Goal: Complete application form

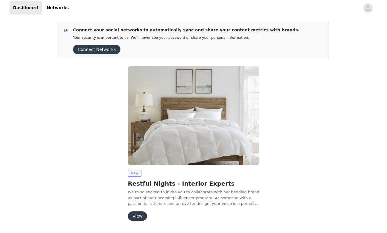
click at [142, 216] on button "View" at bounding box center [137, 215] width 19 height 9
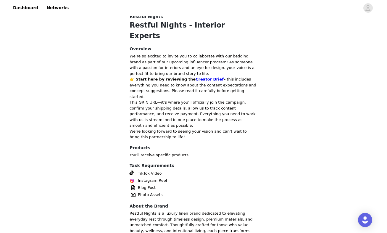
scroll to position [186, 0]
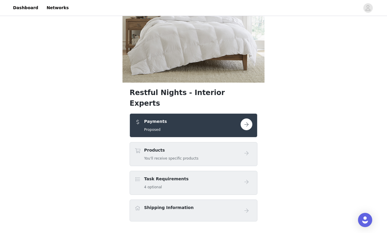
scroll to position [104, 0]
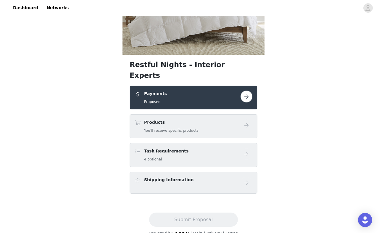
click at [218, 90] on div "Payments Proposed" at bounding box center [187, 97] width 106 height 14
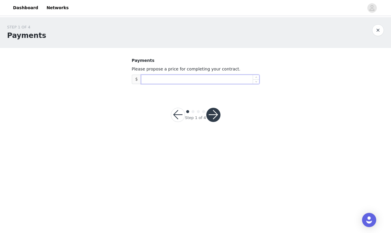
click at [156, 78] on input at bounding box center [200, 79] width 118 height 9
type input "550"
click at [213, 120] on button "button" at bounding box center [213, 115] width 14 height 14
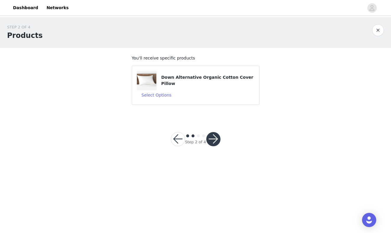
click at [208, 88] on div "Down Alternative Organic Cotton Cover Pillow" at bounding box center [196, 81] width 118 height 20
click at [157, 96] on button "Select Options" at bounding box center [157, 94] width 40 height 9
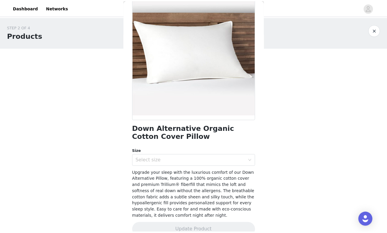
scroll to position [54, 0]
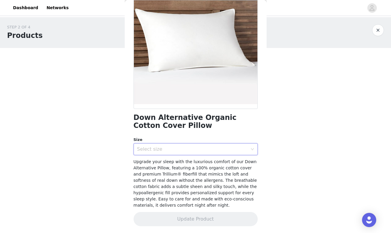
click at [241, 154] on div "Select size" at bounding box center [193, 148] width 113 height 11
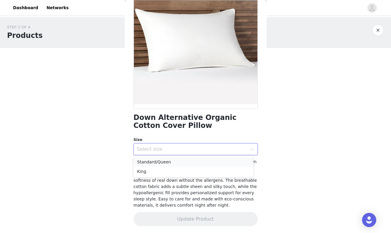
click at [222, 163] on li "Standard/Queen" at bounding box center [194, 161] width 120 height 9
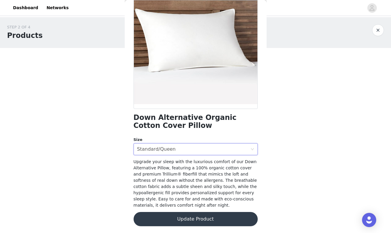
click at [203, 218] on button "Update Product" at bounding box center [196, 219] width 124 height 14
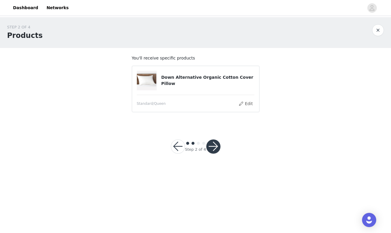
click at [215, 148] on button "button" at bounding box center [213, 146] width 14 height 14
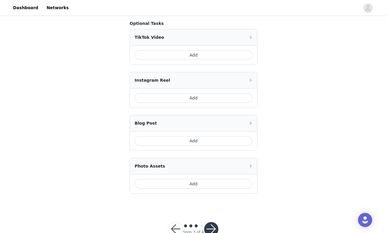
scroll to position [102, 0]
click at [196, 187] on button "Add" at bounding box center [193, 183] width 118 height 9
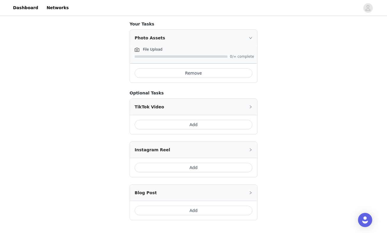
scroll to position [145, 0]
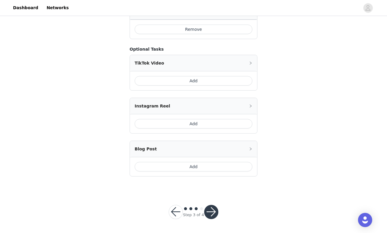
click at [211, 212] on button "button" at bounding box center [211, 211] width 14 height 14
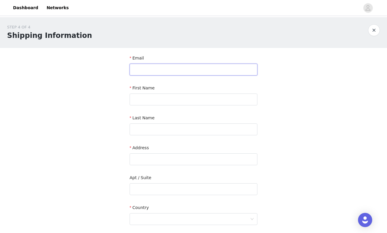
click at [193, 68] on input "text" at bounding box center [193, 70] width 128 height 12
type input "[EMAIL_ADDRESS][DOMAIN_NAME]"
type input "[PERSON_NAME]"
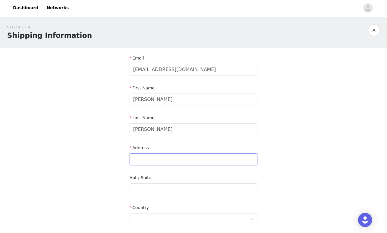
type input "[STREET_ADDRESS]"
type input "Nampa"
type input "83687"
type input "7028438310"
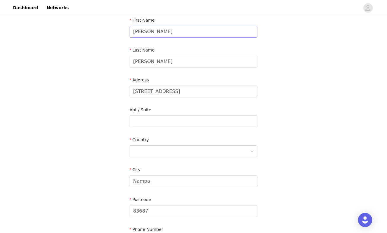
scroll to position [72, 0]
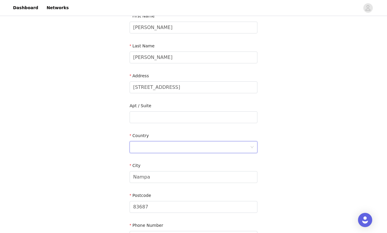
click at [168, 149] on div at bounding box center [191, 146] width 117 height 11
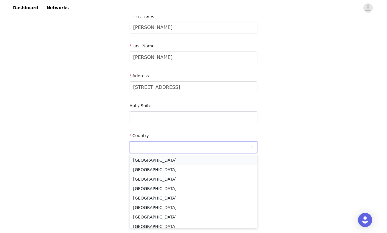
click at [139, 160] on li "[GEOGRAPHIC_DATA]" at bounding box center [193, 159] width 128 height 9
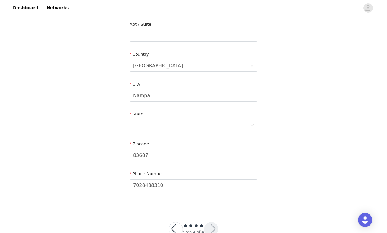
scroll to position [156, 0]
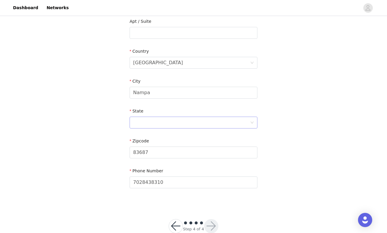
click at [147, 123] on div at bounding box center [191, 122] width 117 height 11
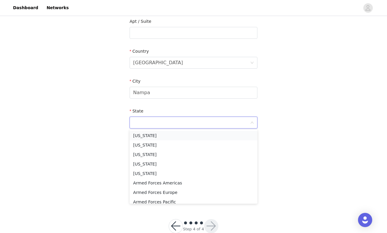
type input "[US_STATE]"
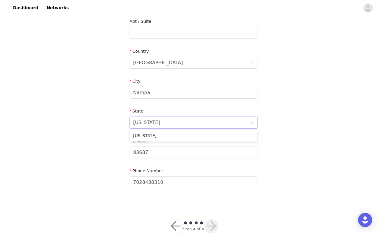
click at [91, 154] on div "STEP 4 OF 4 Shipping Information Email [EMAIL_ADDRESS][DOMAIN_NAME] First Name …" at bounding box center [193, 32] width 387 height 343
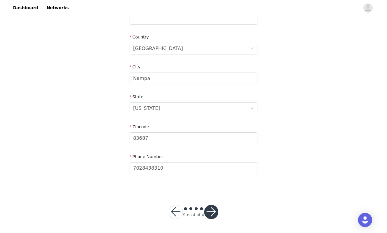
click at [210, 211] on button "button" at bounding box center [211, 211] width 14 height 14
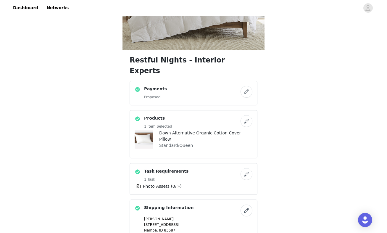
scroll to position [160, 0]
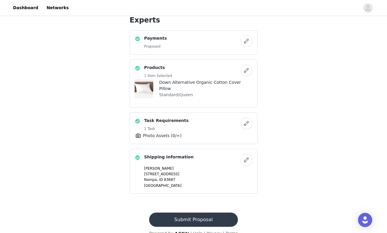
click at [192, 212] on button "Submit Proposal" at bounding box center [193, 219] width 88 height 14
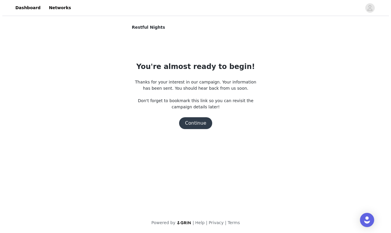
scroll to position [0, 0]
click at [200, 120] on button "Continue" at bounding box center [195, 123] width 33 height 12
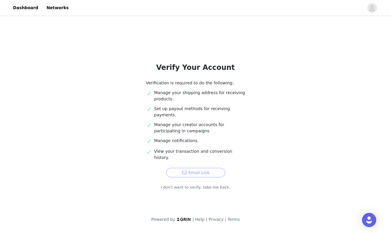
click at [192, 168] on button "Email Link" at bounding box center [195, 172] width 59 height 9
